Goal: Check status: Check status

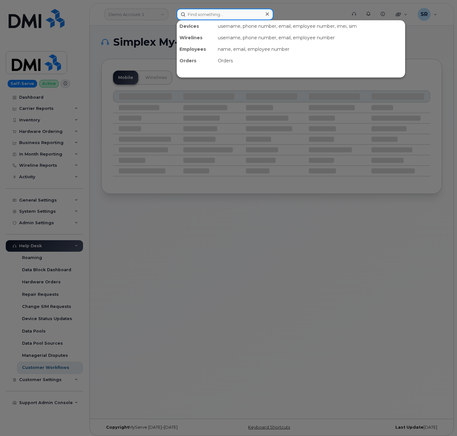
click at [228, 14] on input at bounding box center [225, 15] width 97 height 12
paste input "4706505148"
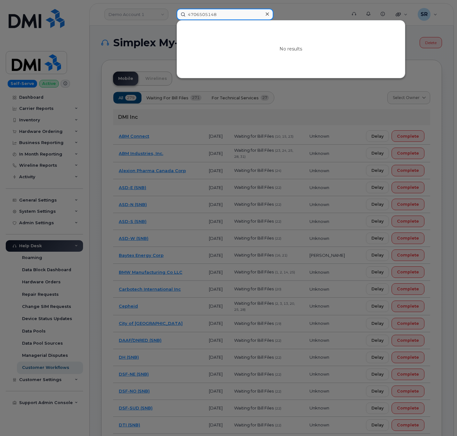
click at [235, 15] on input "4706505148" at bounding box center [225, 15] width 97 height 12
paste input "301686"
type input "301686"
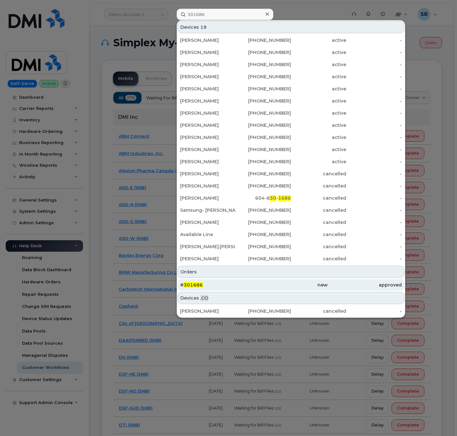
click at [228, 285] on div "# 301686" at bounding box center [217, 285] width 74 height 6
